Goal: Find specific page/section: Find specific page/section

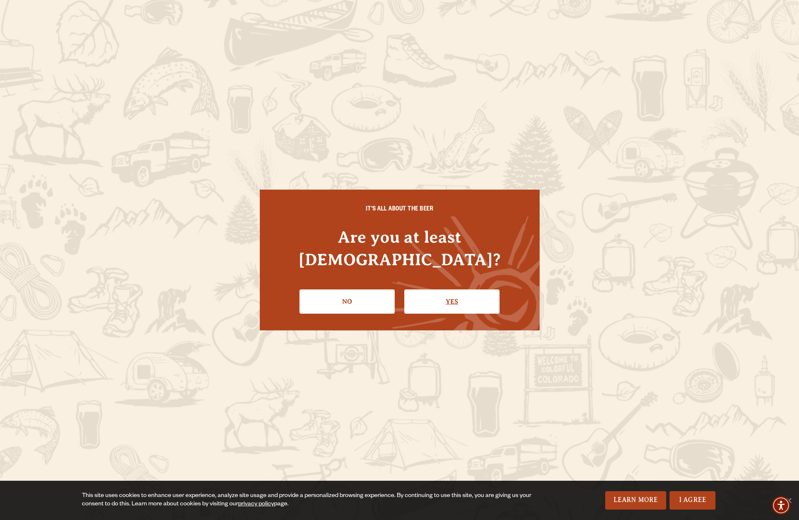
click at [445, 293] on link "Yes" at bounding box center [451, 301] width 95 height 24
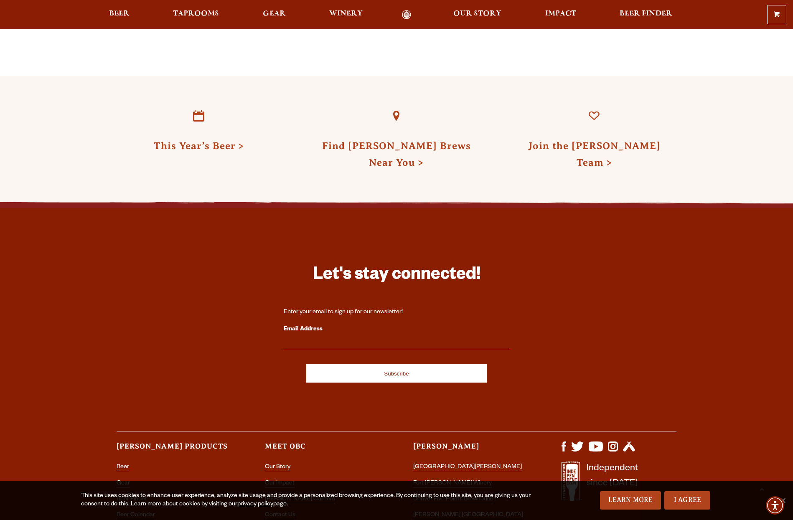
scroll to position [2352, 0]
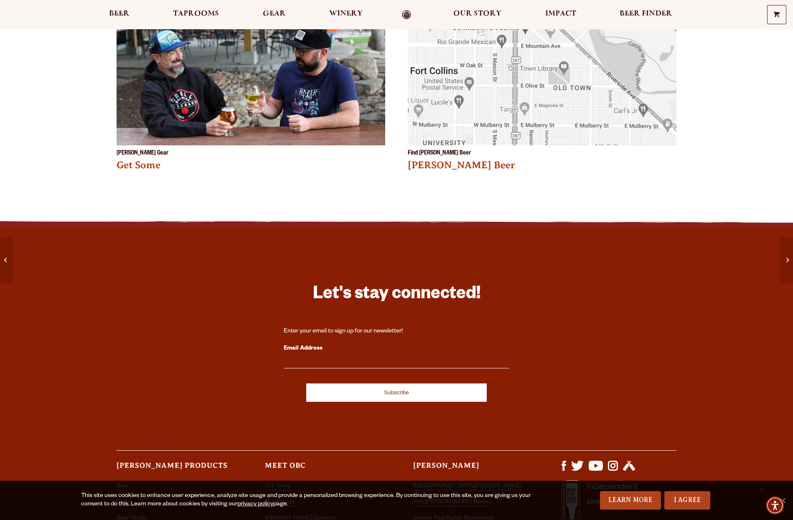
scroll to position [1378, 0]
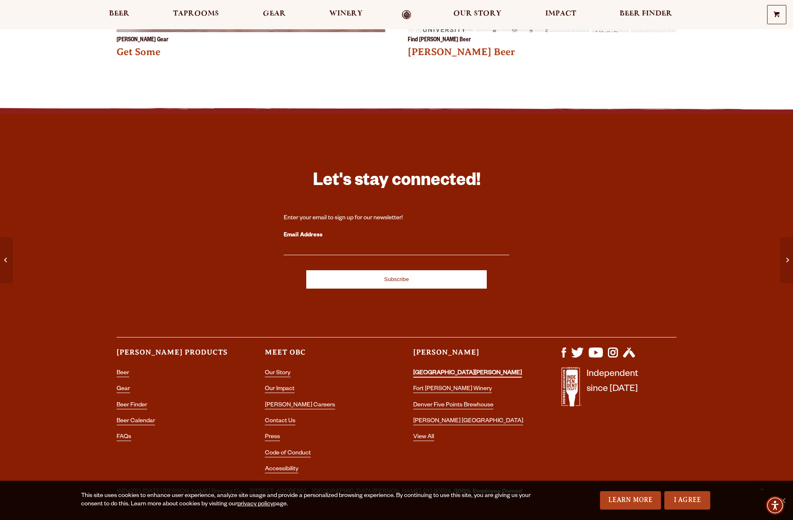
click at [461, 370] on link "[GEOGRAPHIC_DATA][PERSON_NAME]" at bounding box center [467, 374] width 109 height 8
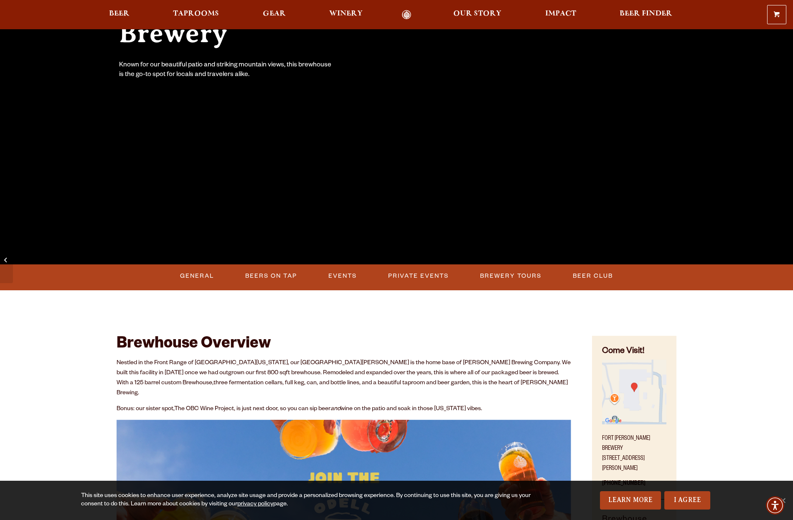
scroll to position [167, 0]
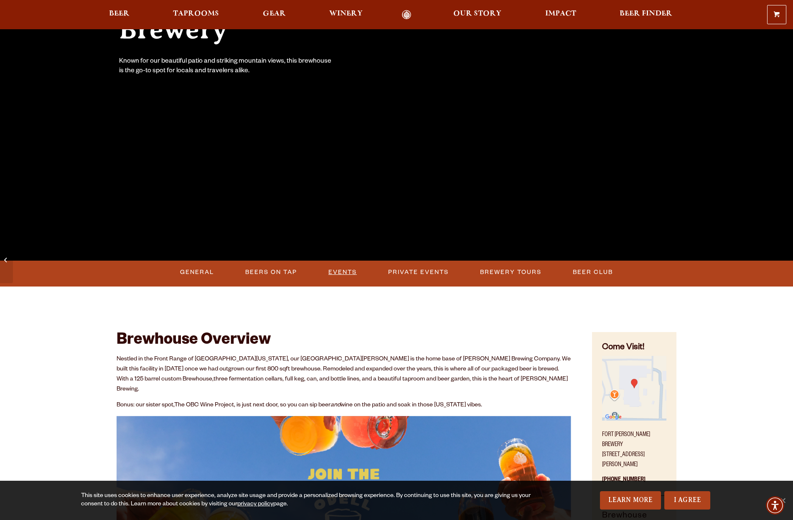
click at [347, 270] on link "Events" at bounding box center [342, 272] width 35 height 19
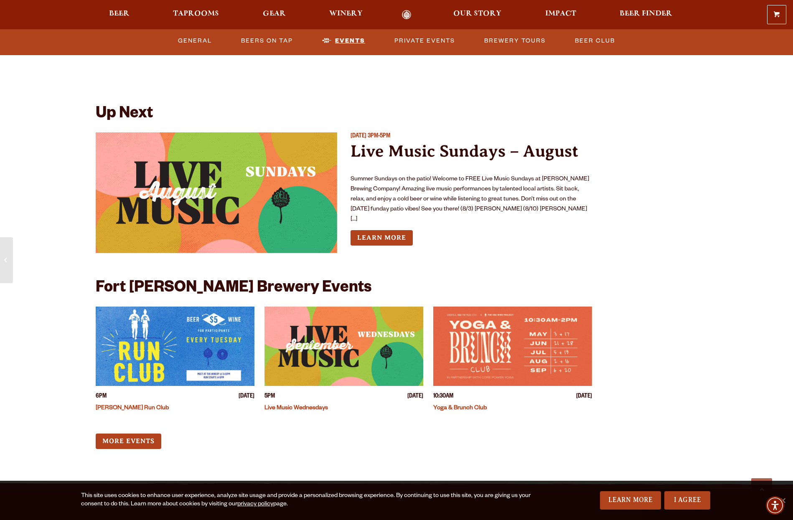
scroll to position [1919, 0]
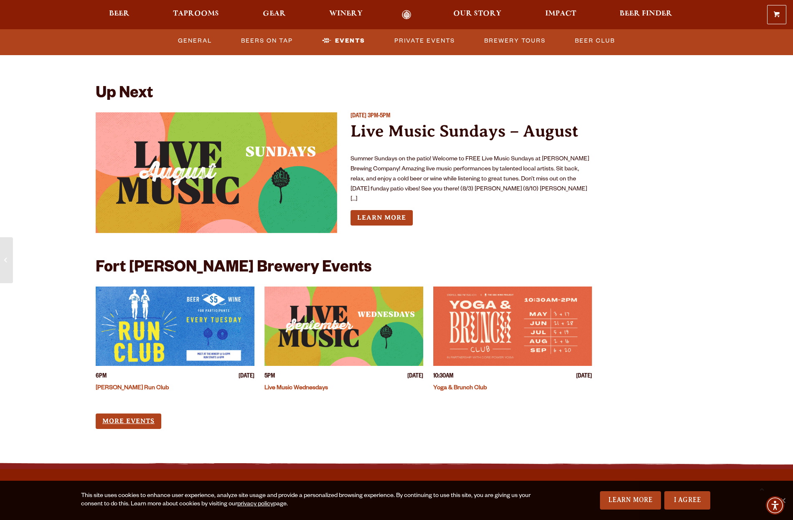
click at [135, 413] on link "More Events" at bounding box center [129, 420] width 66 height 15
